Goal: Find specific page/section: Find specific page/section

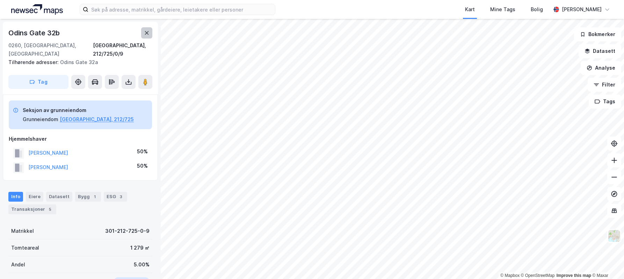
click at [145, 30] on icon at bounding box center [147, 33] width 6 height 6
